Goal: Register for event/course

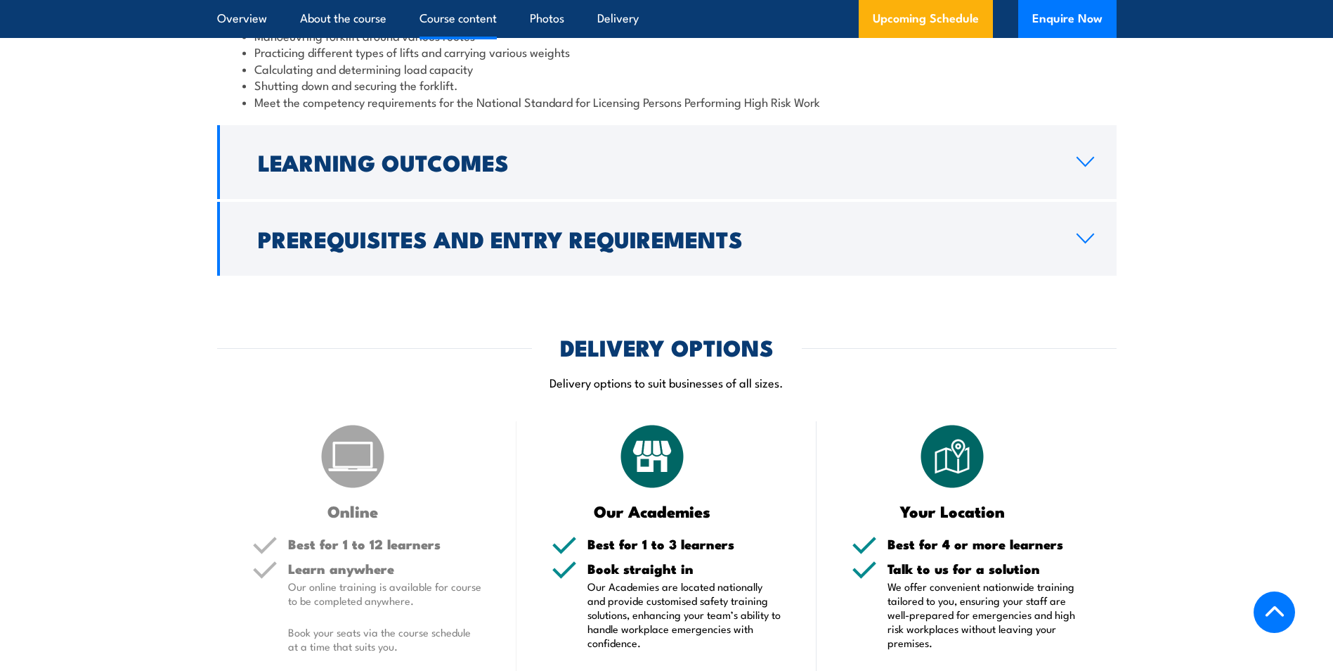
scroll to position [1406, 0]
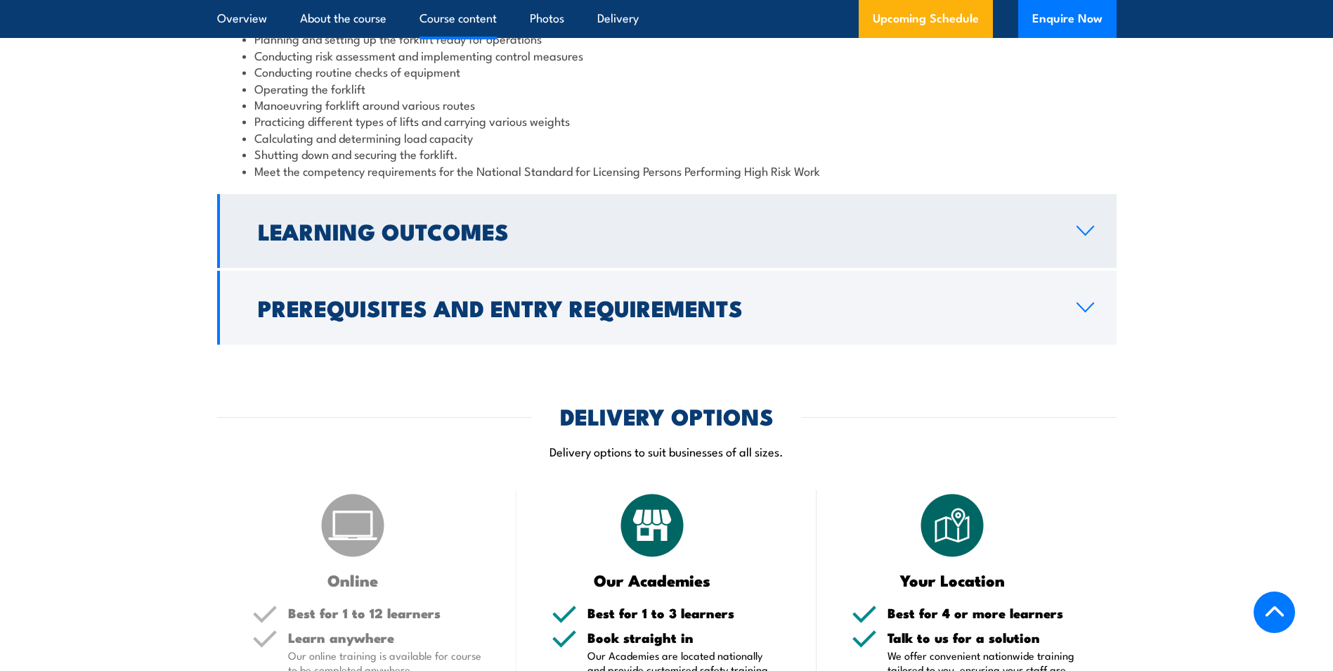
click at [466, 257] on link "Learning Outcomes" at bounding box center [667, 231] width 900 height 74
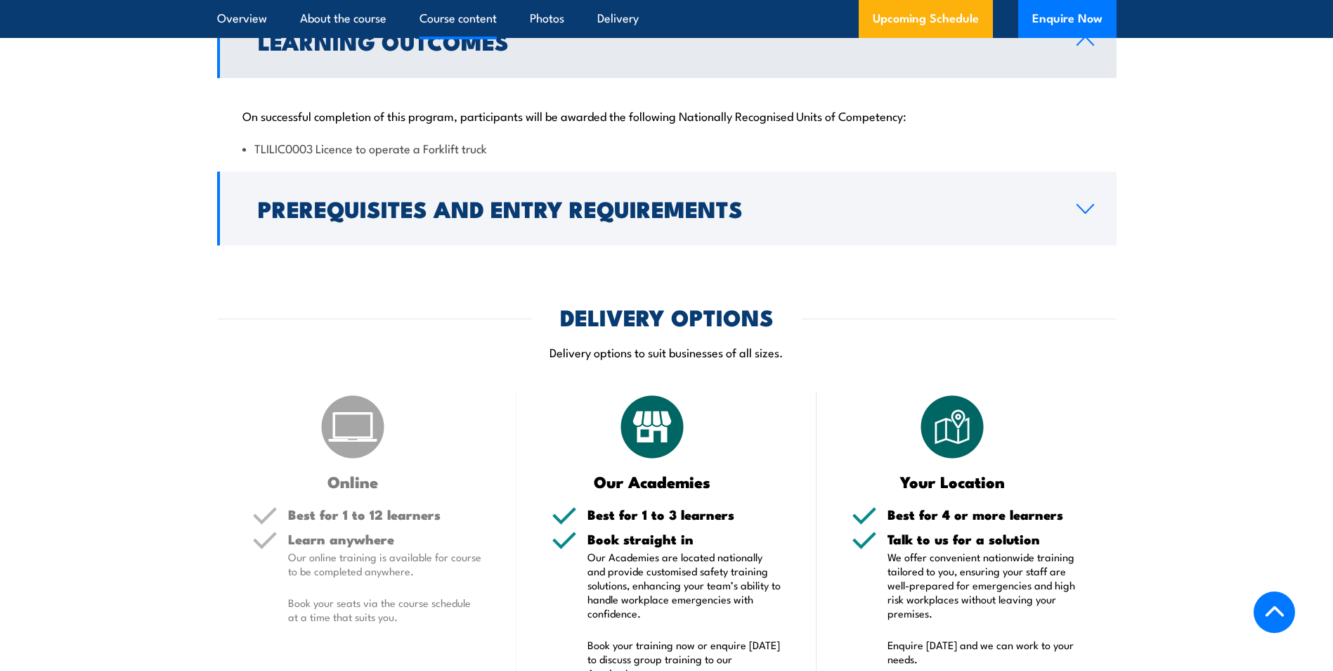
scroll to position [1336, 0]
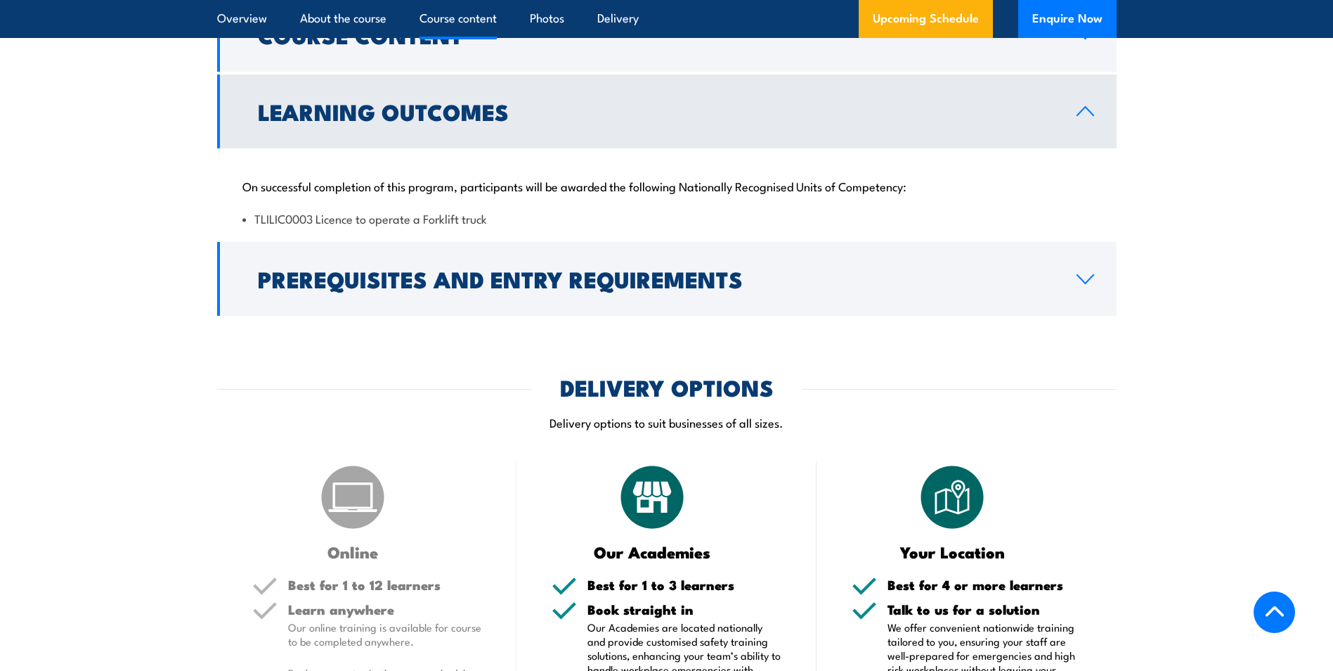
click at [476, 132] on link "Learning Outcomes" at bounding box center [667, 112] width 900 height 74
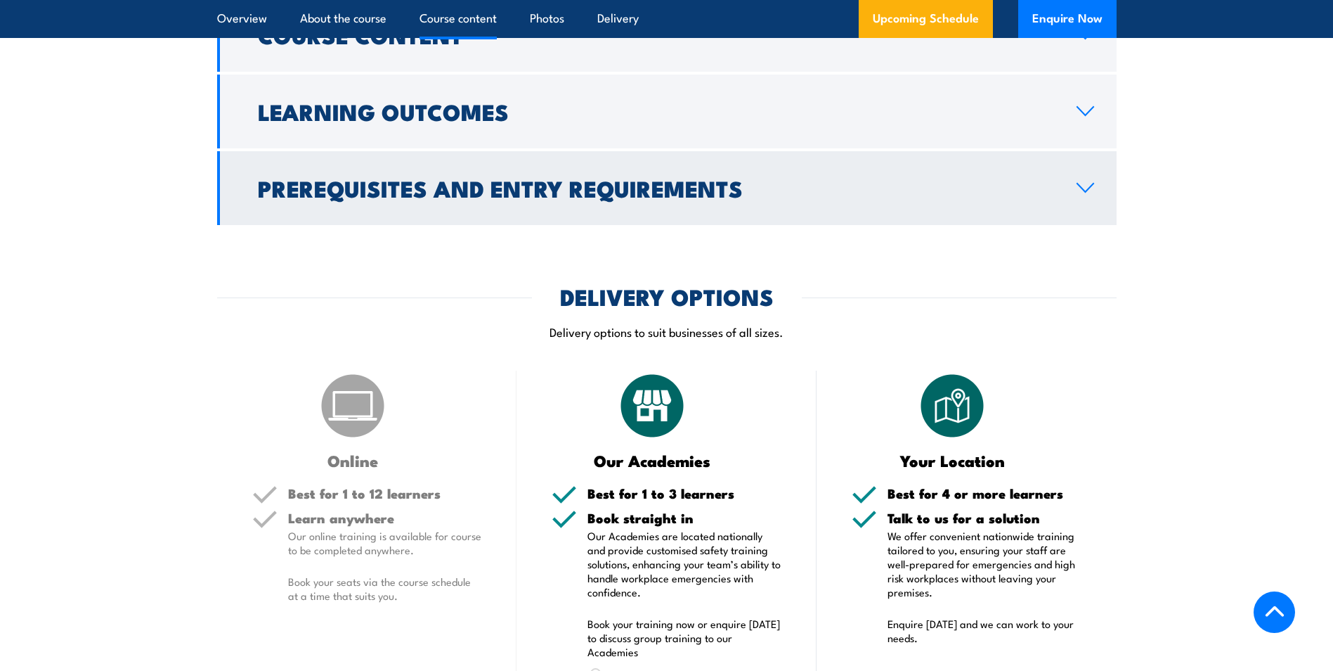
click at [441, 198] on h2 "Prerequisites and Entry Requirements" at bounding box center [656, 188] width 796 height 20
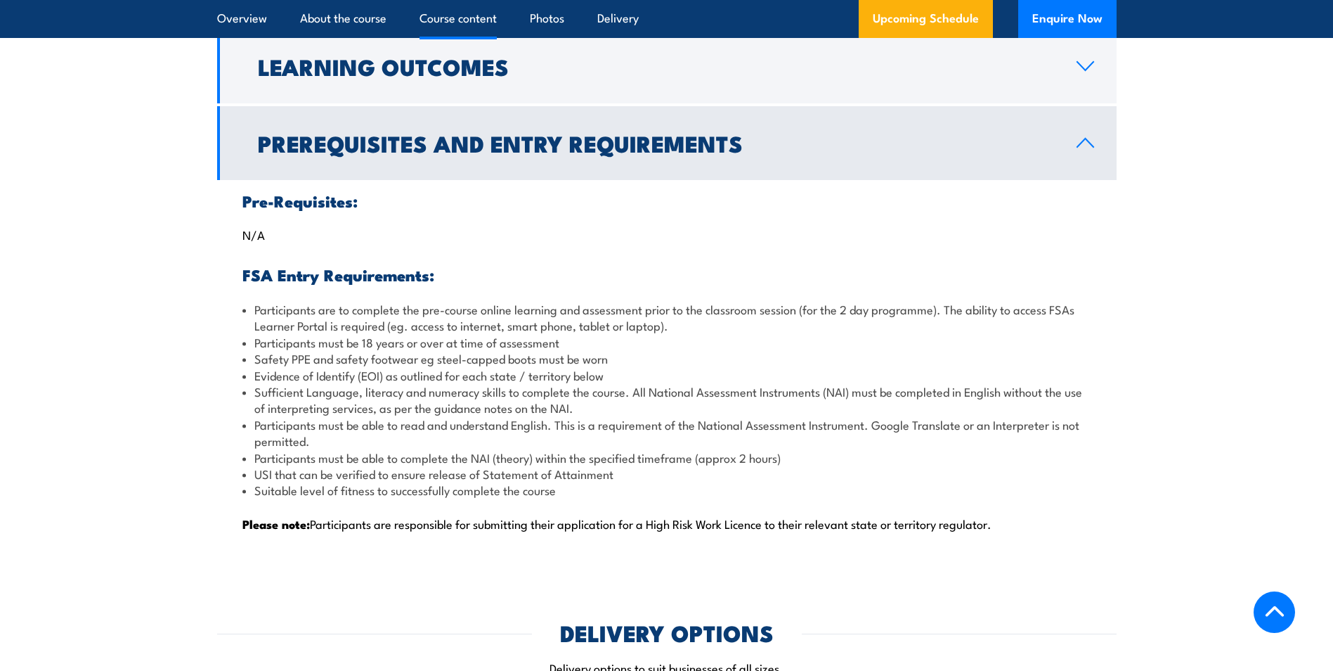
scroll to position [1406, 0]
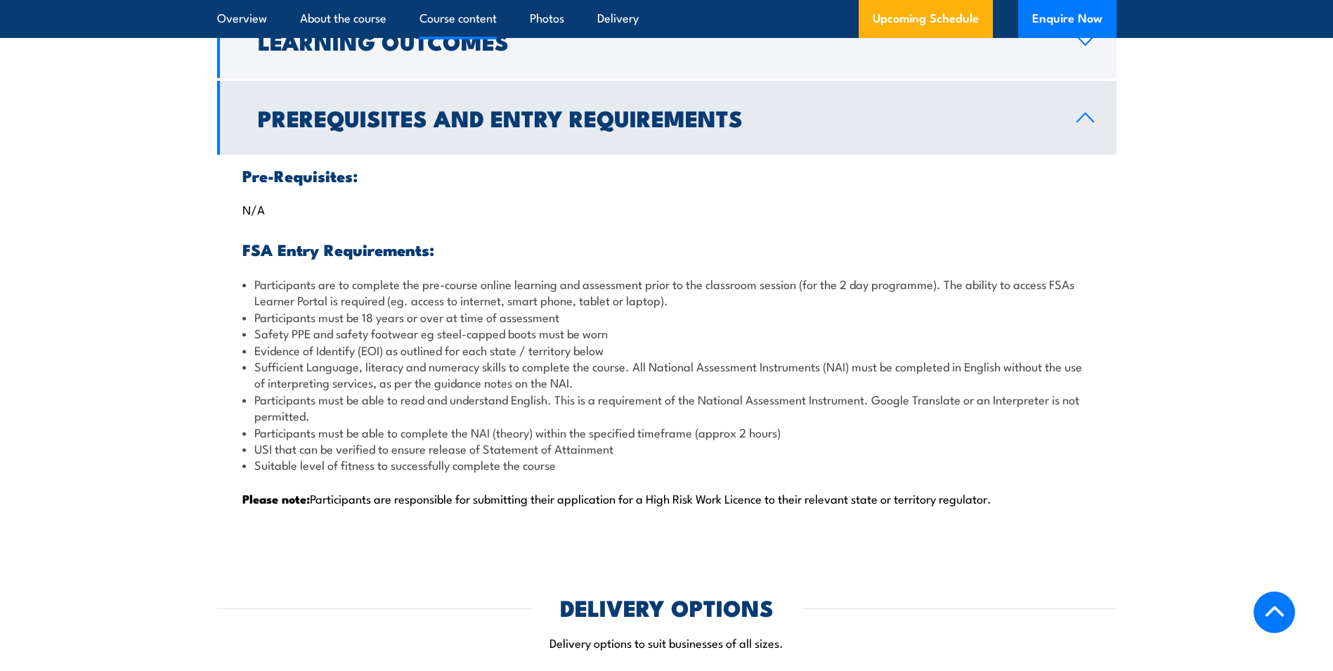
click at [363, 119] on h2 "Prerequisites and Entry Requirements" at bounding box center [656, 118] width 796 height 20
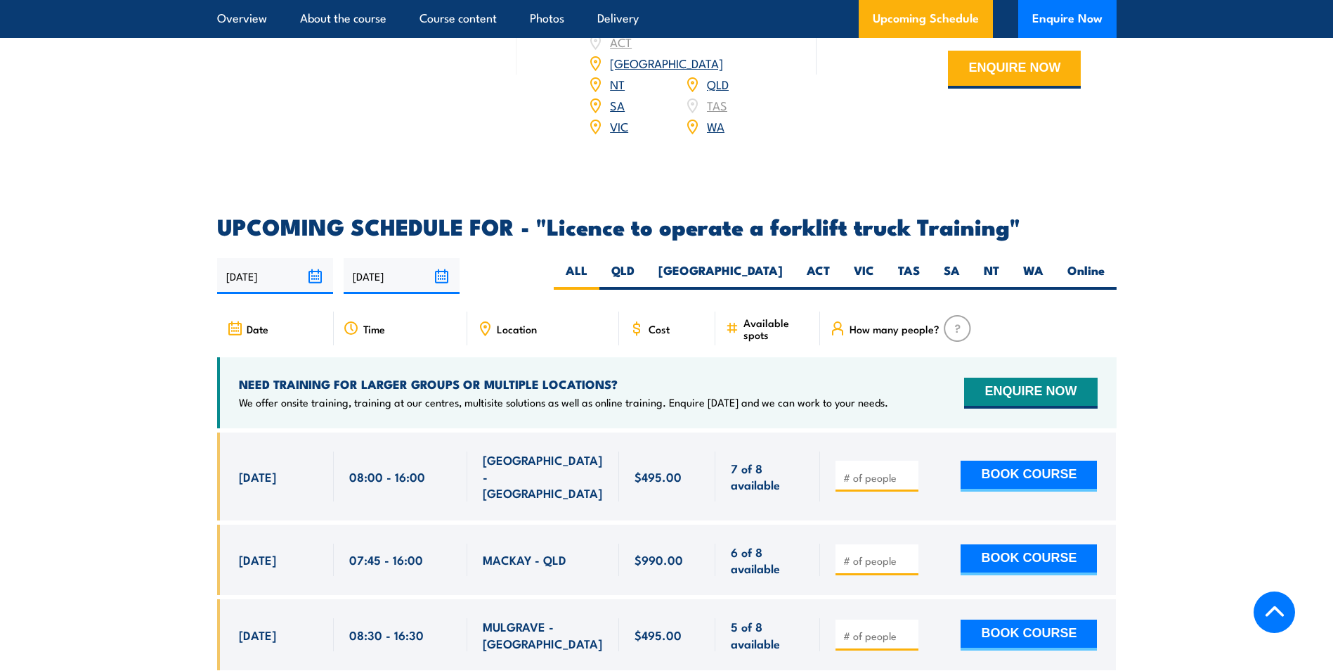
scroll to position [2249, 0]
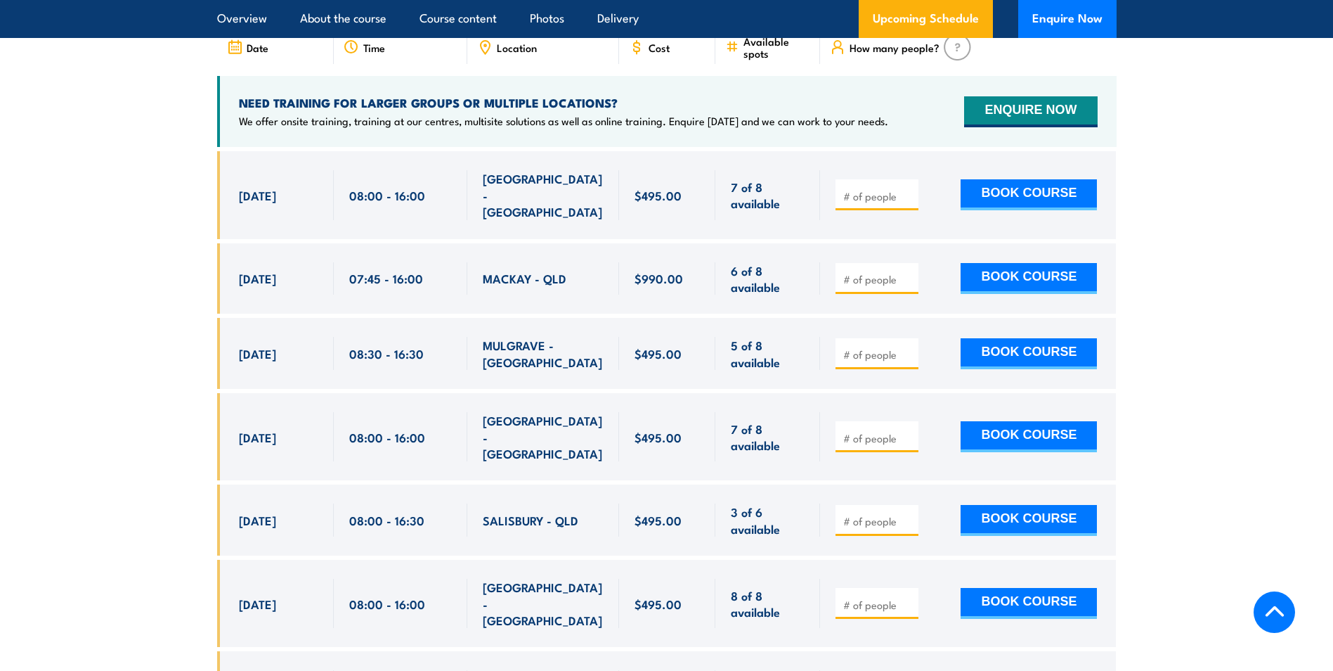
click at [881, 189] on input "number" at bounding box center [879, 196] width 70 height 14
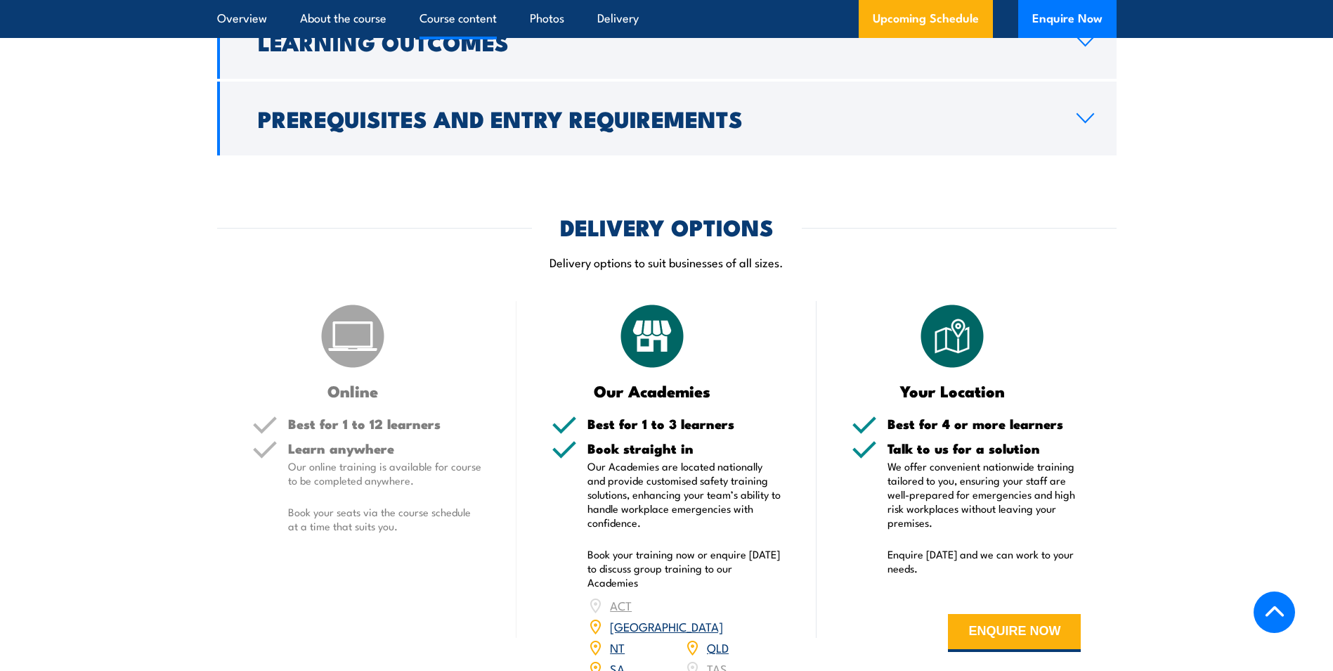
scroll to position [1406, 0]
click at [1113, 250] on div "DELIVERY OPTIONS Delivery options to suit businesses of all sizes." at bounding box center [667, 251] width 900 height 71
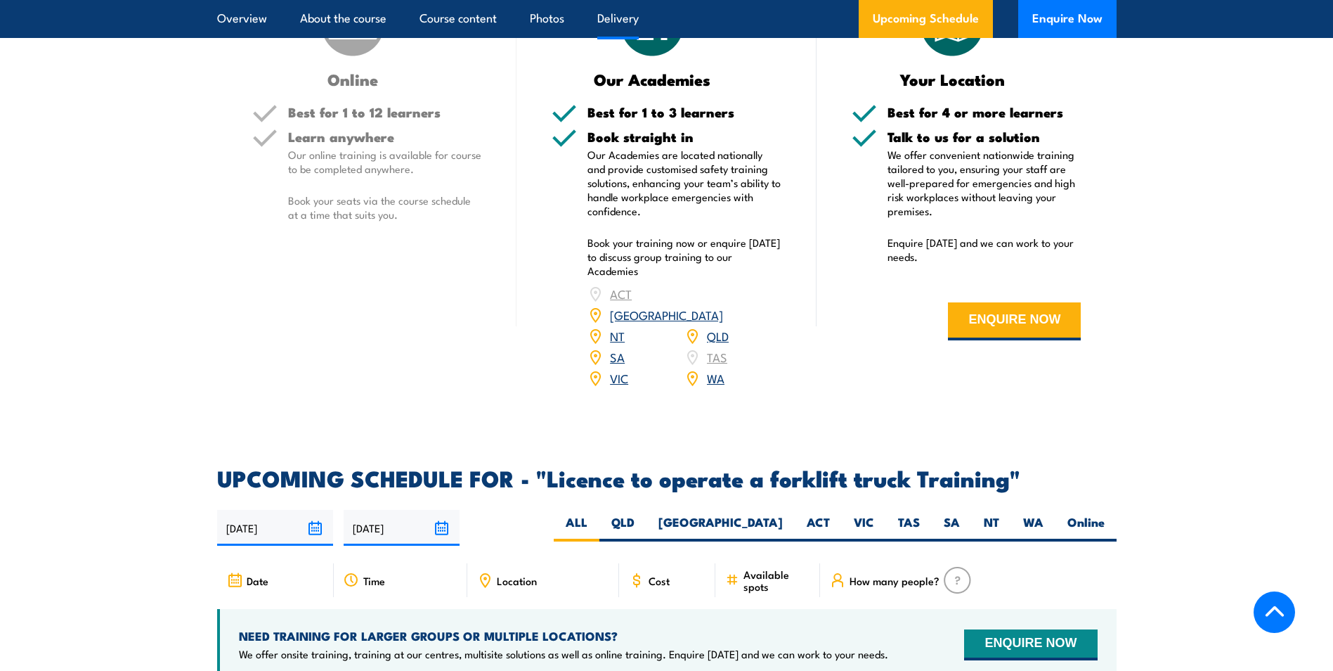
scroll to position [1757, 0]
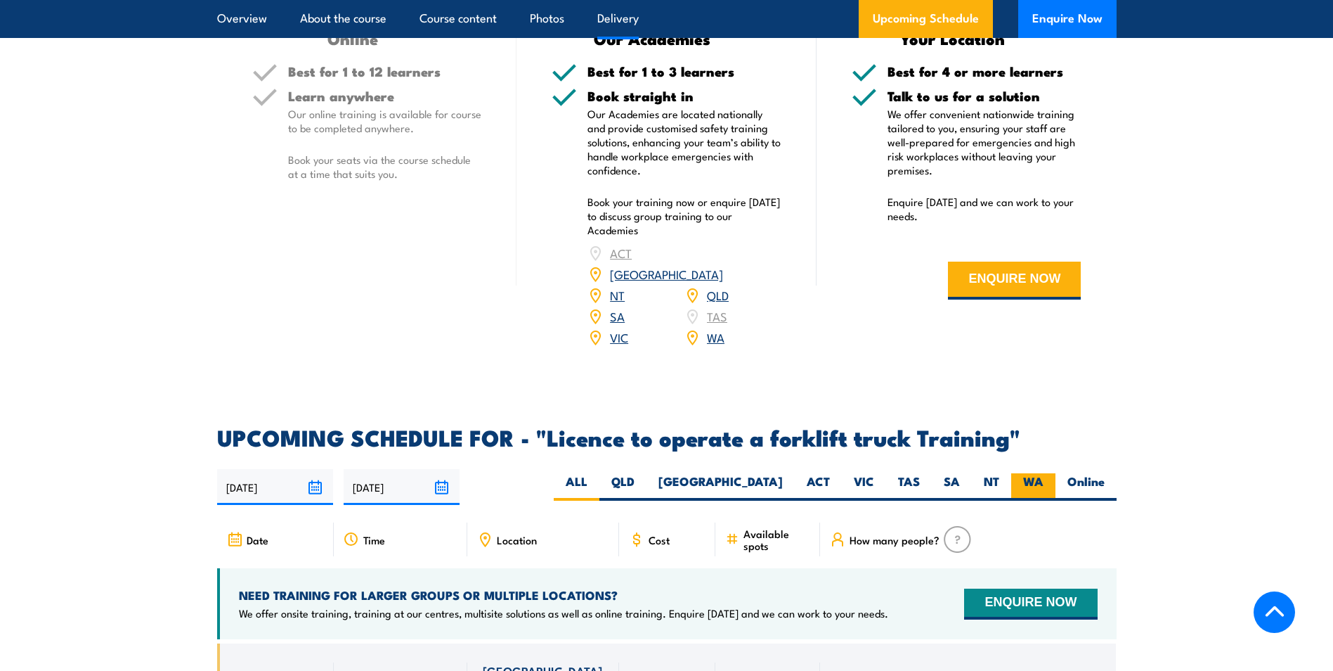
click at [1033, 473] on label "WA" at bounding box center [1034, 486] width 44 height 27
click at [1044, 473] on input "WA" at bounding box center [1048, 477] width 9 height 9
radio input "true"
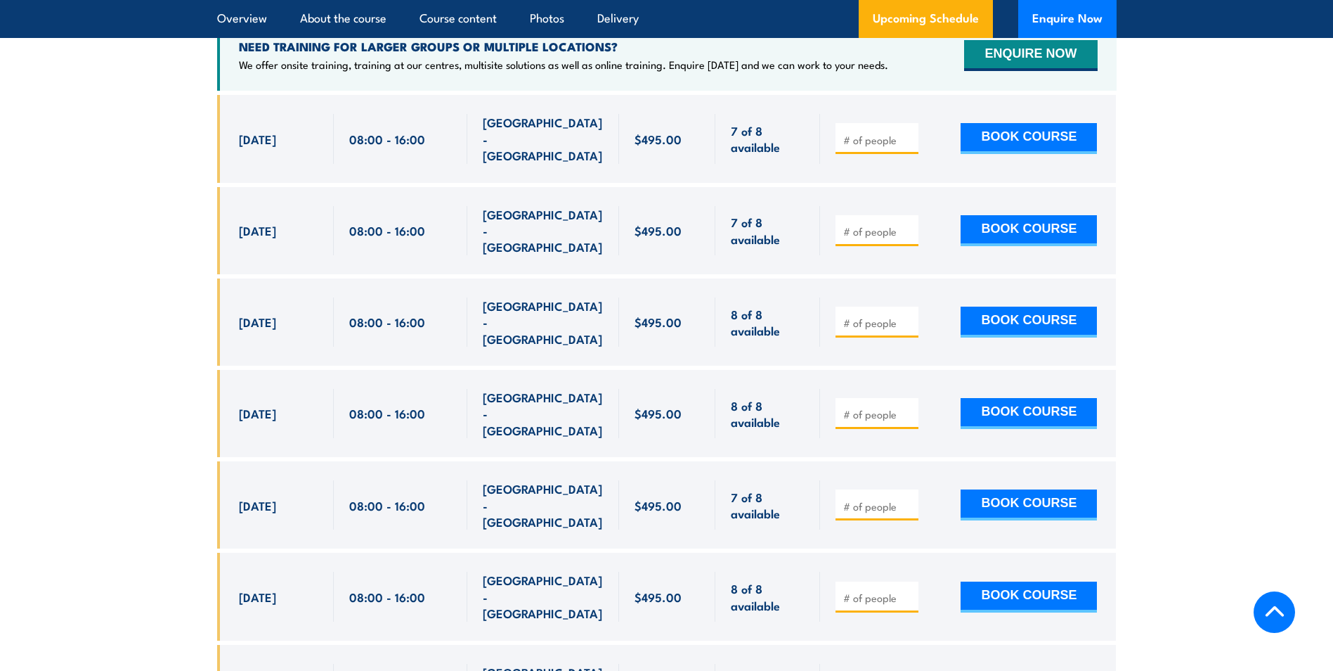
scroll to position [2774, 0]
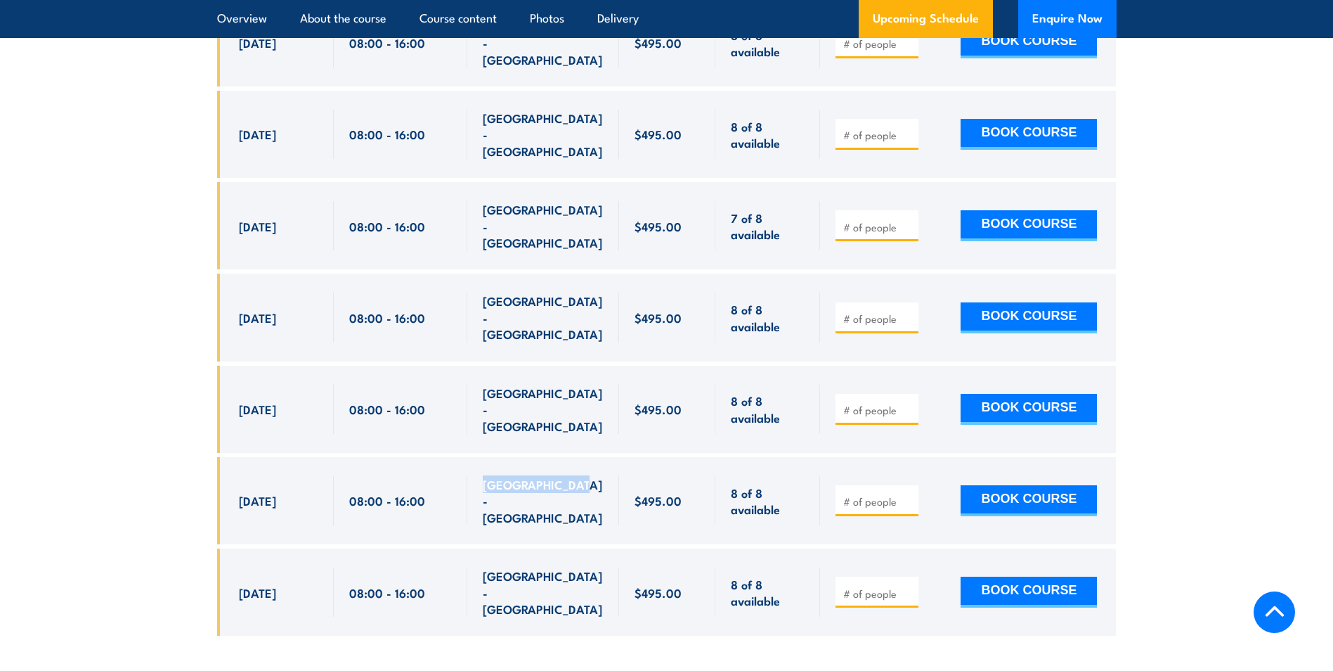
drag, startPoint x: 486, startPoint y: 363, endPoint x: 585, endPoint y: 363, distance: 99.1
click at [585, 476] on div "[GEOGRAPHIC_DATA] - [GEOGRAPHIC_DATA]" at bounding box center [543, 500] width 121 height 49
copy span "[GEOGRAPHIC_DATA] - [GEOGRAPHIC_DATA]"
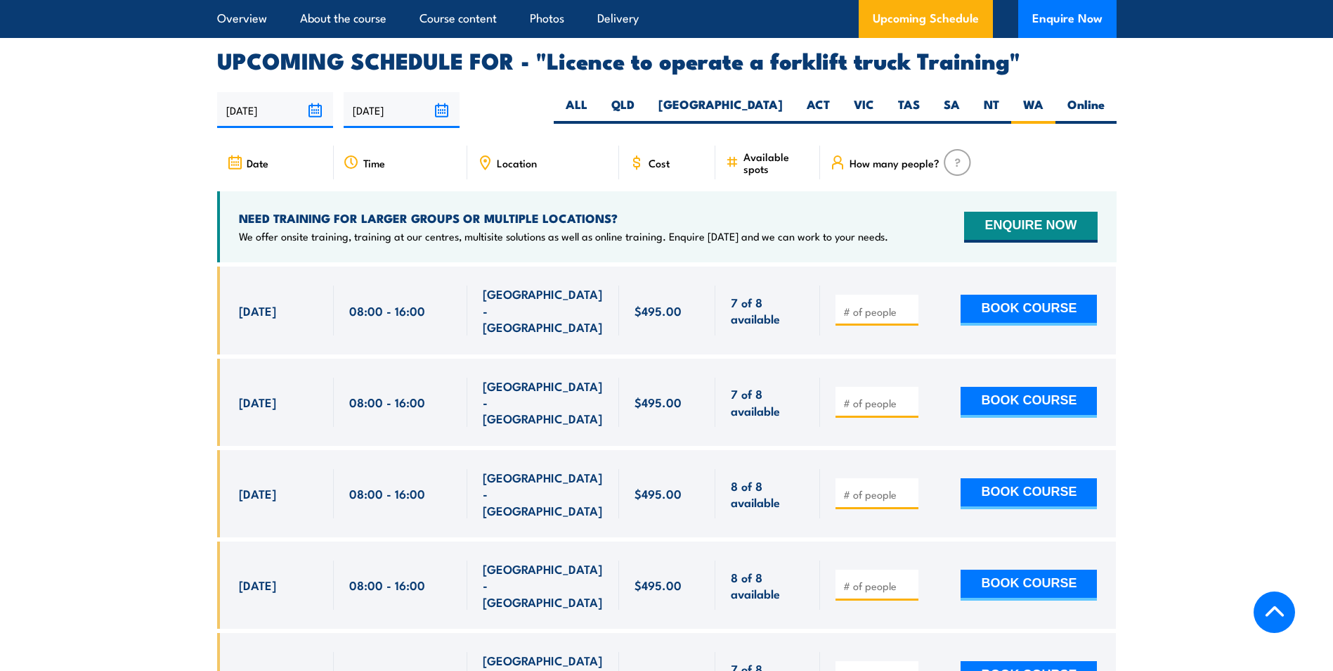
scroll to position [2282, 0]
